Goal: Navigation & Orientation: Find specific page/section

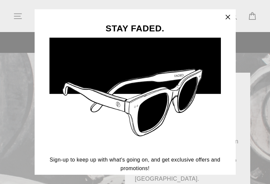
click at [227, 15] on icon "button" at bounding box center [228, 17] width 4 height 4
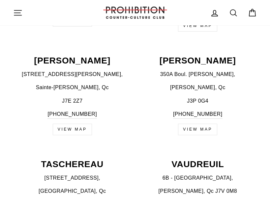
scroll to position [1023, 0]
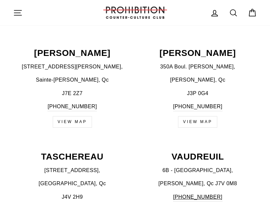
click at [75, 153] on p "TASCHEREAU" at bounding box center [72, 157] width 118 height 9
click at [69, 153] on div "TASCHEREAU [STREET_ADDRESS] [PHONE_NUMBER] VIEW MAP" at bounding box center [69, 192] width 126 height 79
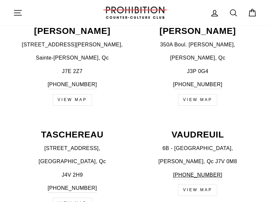
scroll to position [1046, 0]
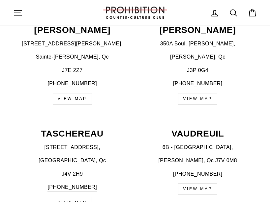
click at [68, 130] on p "TASCHEREAU" at bounding box center [72, 134] width 118 height 9
click at [73, 183] on link "VIEW MAP" at bounding box center [72, 203] width 39 height 12
